Goal: Information Seeking & Learning: Learn about a topic

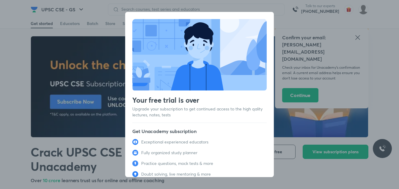
click at [355, 36] on div "Your free trial is over Upgrade your subscription to get continued access to th…" at bounding box center [199, 94] width 399 height 189
click at [90, 83] on div "Your free trial is over Upgrade your subscription to get continued access to th…" at bounding box center [199, 94] width 399 height 189
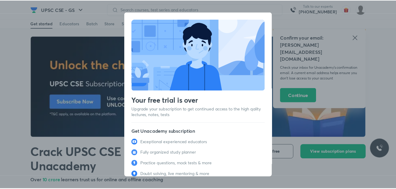
scroll to position [26, 0]
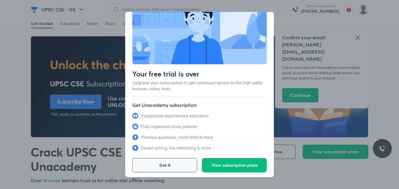
click at [156, 165] on button "Got it" at bounding box center [164, 165] width 65 height 14
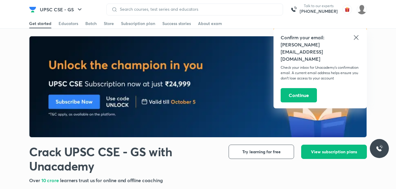
click at [156, 165] on h1 "Crack UPSC CSE - GS with Unacademy" at bounding box center [124, 158] width 190 height 29
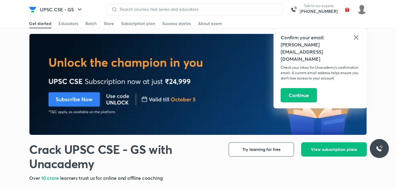
scroll to position [0, 0]
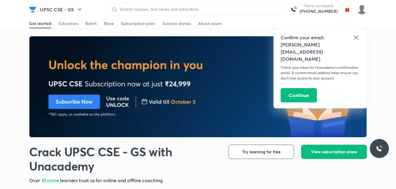
click at [227, 6] on div at bounding box center [194, 10] width 177 height 12
click at [215, 10] on input at bounding box center [197, 9] width 160 height 5
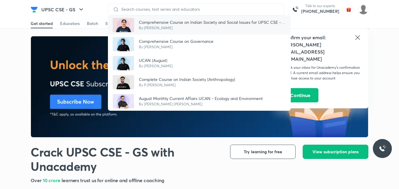
click at [199, 25] on p "Comprehensive Course on Indian Society and Social Issues for UPSC CSE - GS" at bounding box center [212, 22] width 147 height 6
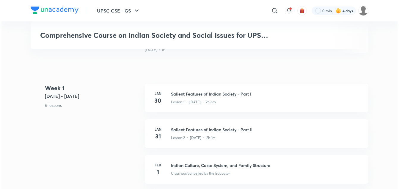
scroll to position [230, 0]
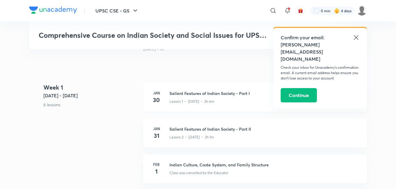
click at [193, 101] on div "Lesson 1 • [DATE] • 2h 6m" at bounding box center [264, 100] width 190 height 8
click at [270, 11] on icon at bounding box center [272, 10] width 5 height 5
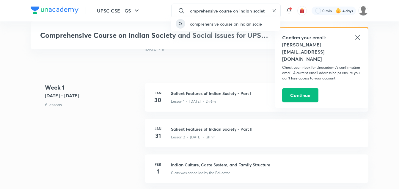
scroll to position [0, 4]
type input "comprehensive course on indian society"
click at [248, 22] on p "comprehensive course on indian society" at bounding box center [227, 24] width 75 height 6
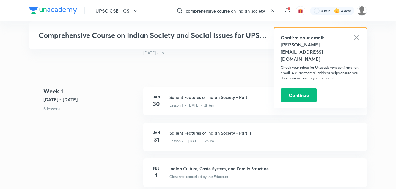
scroll to position [230, 0]
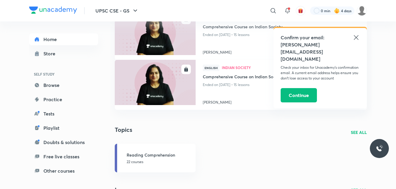
scroll to position [128, 0]
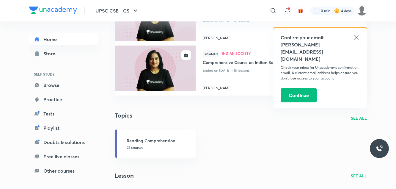
click at [354, 37] on icon at bounding box center [355, 37] width 7 height 7
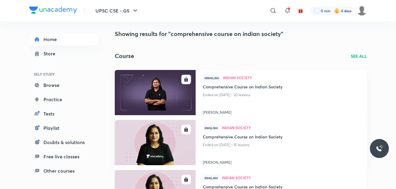
scroll to position [0, 0]
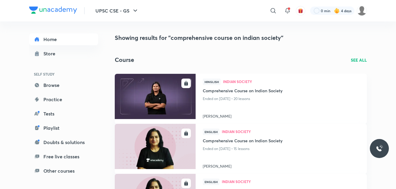
click at [362, 59] on p "SEE ALL" at bounding box center [359, 60] width 16 height 6
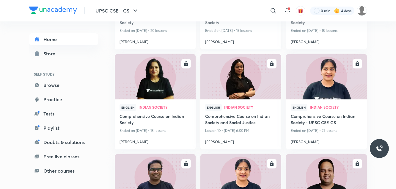
scroll to position [96, 0]
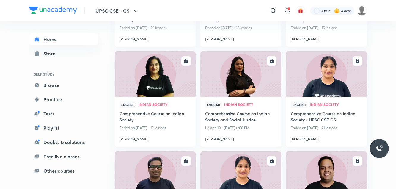
click at [257, 82] on img at bounding box center [240, 74] width 82 height 46
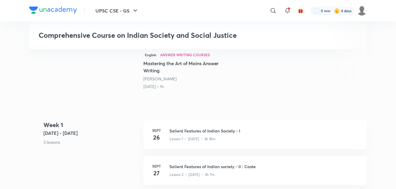
scroll to position [219, 0]
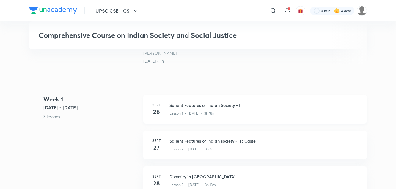
click at [215, 112] on p "Lesson 1 • [DATE] • 3h 18m" at bounding box center [192, 113] width 46 height 5
